Goal: Information Seeking & Learning: Learn about a topic

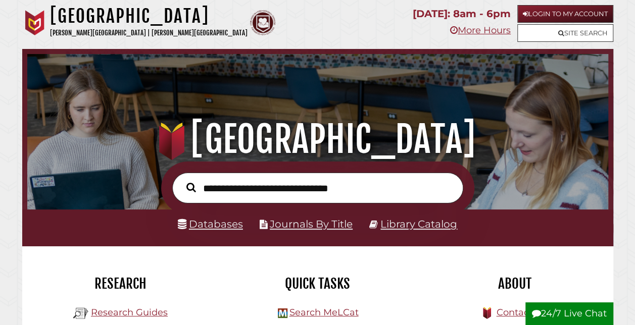
scroll to position [192, 576]
type input "*"
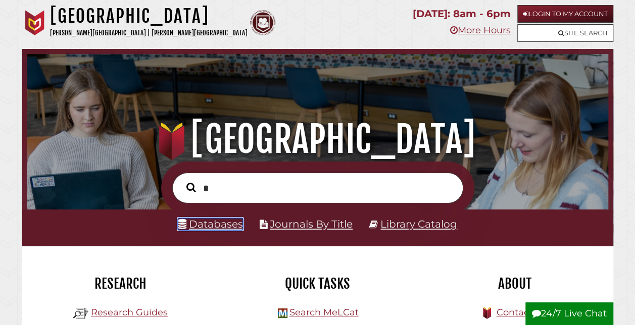
click at [218, 223] on link "Databases" at bounding box center [210, 224] width 65 height 12
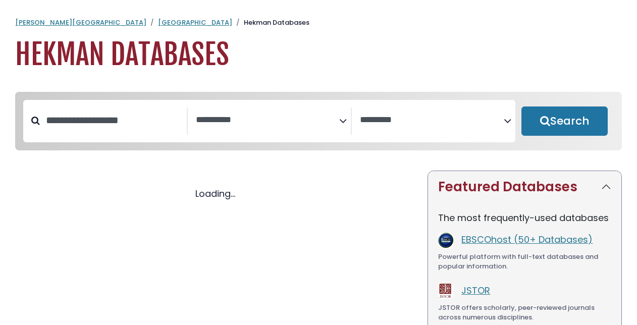
select select "Database Subject Filter"
select select "Database Vendors Filter"
select select "Database Subject Filter"
select select "Database Vendors Filter"
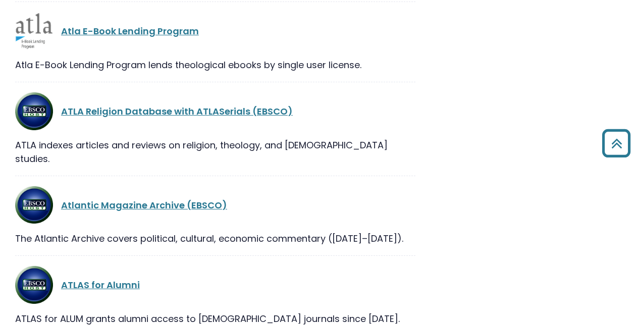
scroll to position [2762, 0]
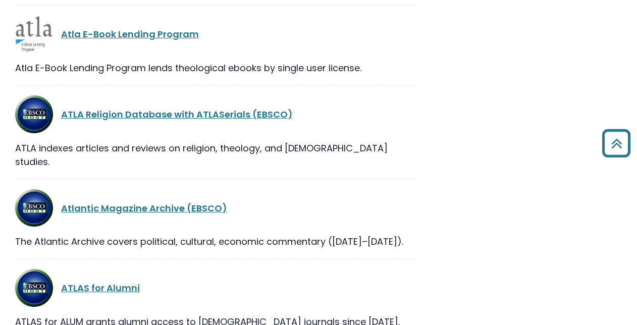
click at [185, 108] on link "ATLA Religion Database with ATLASerials (EBSCO)" at bounding box center [177, 114] width 232 height 13
